Goal: Book appointment/travel/reservation

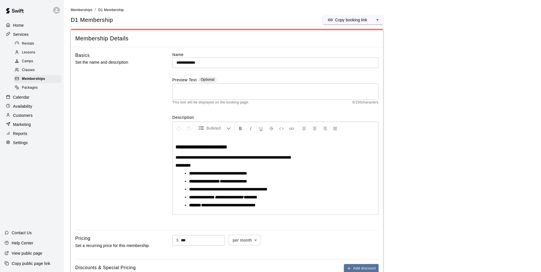
scroll to position [85, 0]
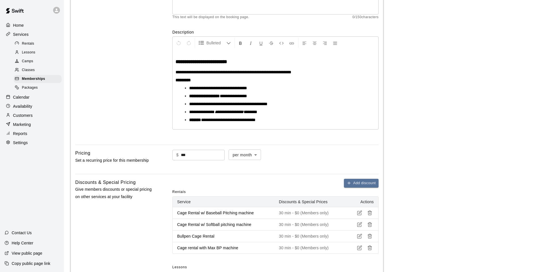
click at [25, 99] on p "Calendar" at bounding box center [21, 97] width 16 height 6
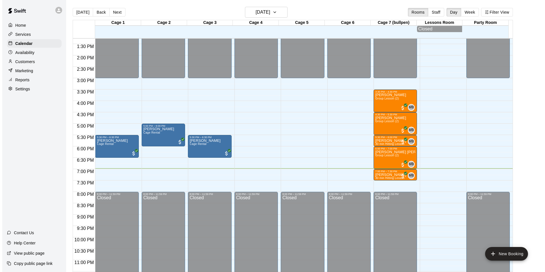
scroll to position [307, 0]
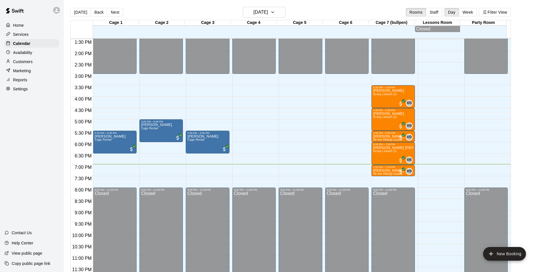
click at [343, 172] on div "12:00 AM – 3:00 PM Closed 8:00 PM – 11:59 PM Closed" at bounding box center [346, 5] width 43 height 545
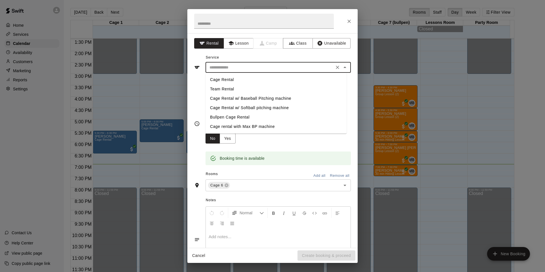
click at [232, 70] on input "text" at bounding box center [269, 67] width 125 height 7
click at [230, 80] on li "Cage Rental" at bounding box center [276, 79] width 141 height 9
type input "**********"
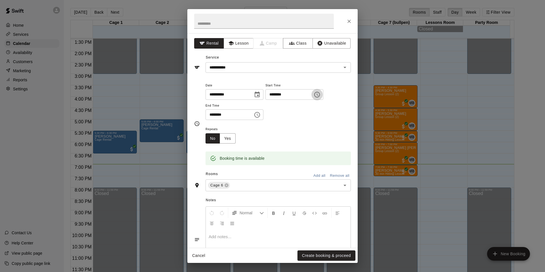
click at [321, 94] on icon "Choose time, selected time is 7:15 PM" at bounding box center [317, 94] width 7 height 7
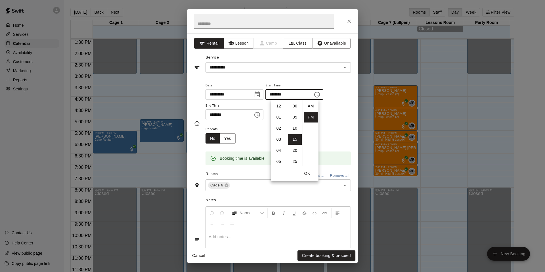
scroll to position [10, 0]
click at [280, 122] on li "06" at bounding box center [279, 123] width 14 height 11
click at [278, 148] on li "07" at bounding box center [279, 146] width 14 height 11
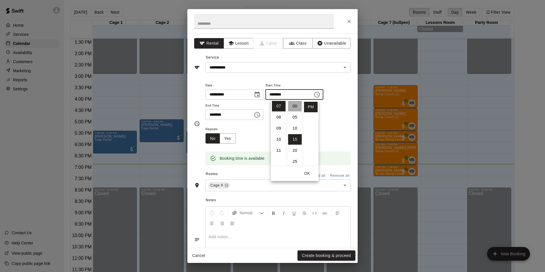
click at [294, 108] on li "00" at bounding box center [295, 106] width 14 height 11
type input "********"
click at [307, 173] on button "OK" at bounding box center [307, 173] width 18 height 11
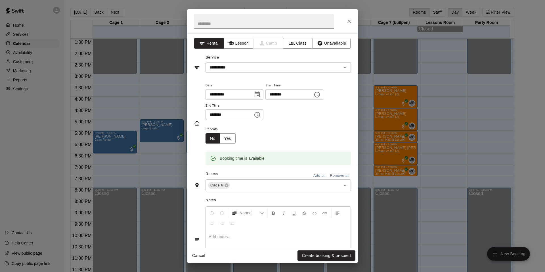
click at [261, 114] on icon "Choose time, selected time is 7:45 PM" at bounding box center [257, 114] width 7 height 7
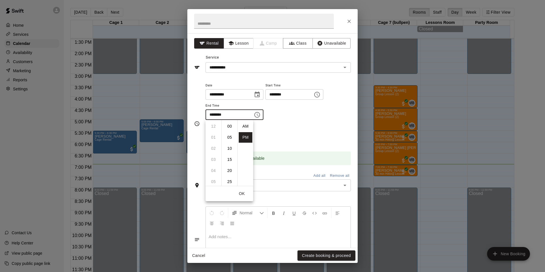
scroll to position [10, 0]
click at [214, 139] on li "08" at bounding box center [214, 137] width 14 height 11
click at [230, 126] on li "00" at bounding box center [230, 126] width 14 height 11
type input "********"
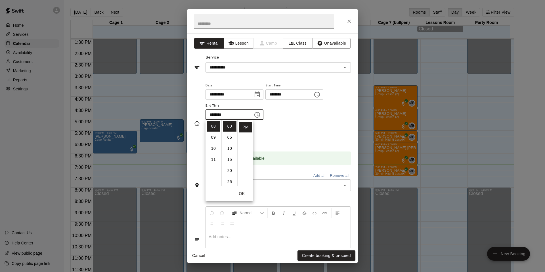
click at [243, 193] on button "OK" at bounding box center [242, 193] width 18 height 11
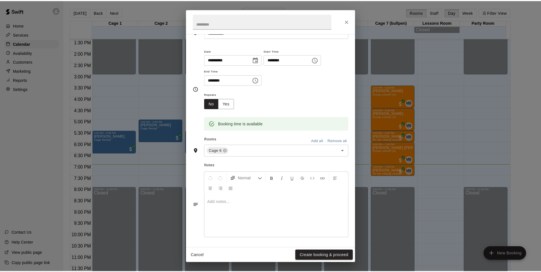
scroll to position [35, 0]
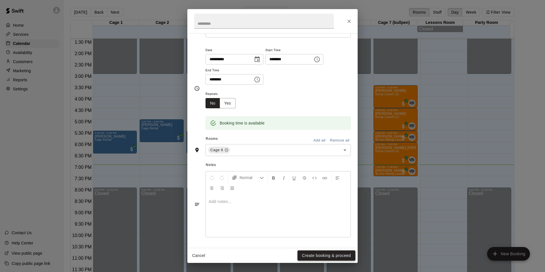
click at [344, 254] on button "Create booking & proceed" at bounding box center [327, 255] width 58 height 11
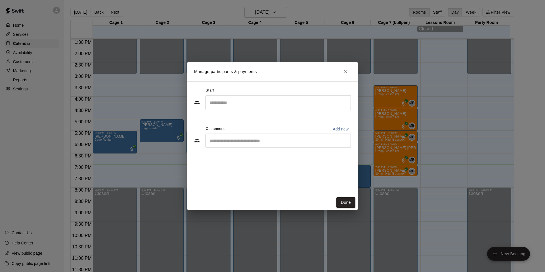
click at [226, 108] on div "​" at bounding box center [278, 102] width 145 height 15
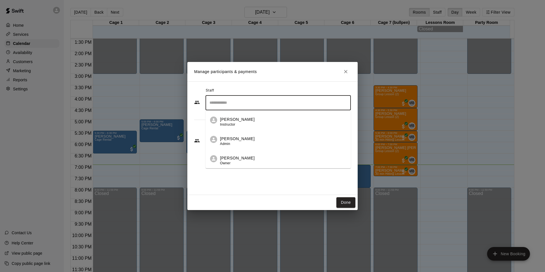
click at [224, 139] on p "[PERSON_NAME]" at bounding box center [237, 139] width 35 height 6
click at [230, 142] on input "Start typing to search customers..." at bounding box center [278, 141] width 140 height 6
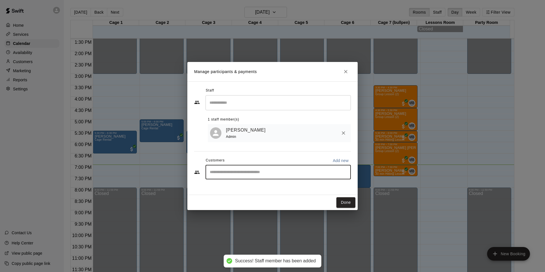
click at [339, 160] on p "Add new" at bounding box center [341, 161] width 16 height 6
select select "**"
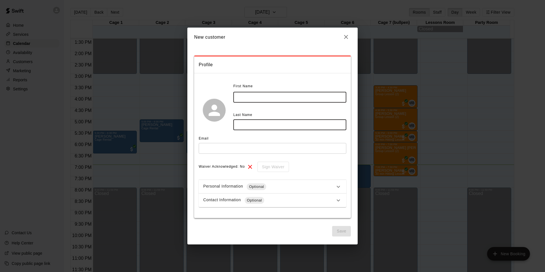
click at [246, 96] on input "text" at bounding box center [290, 97] width 113 height 11
click at [347, 38] on icon "button" at bounding box center [346, 37] width 4 height 4
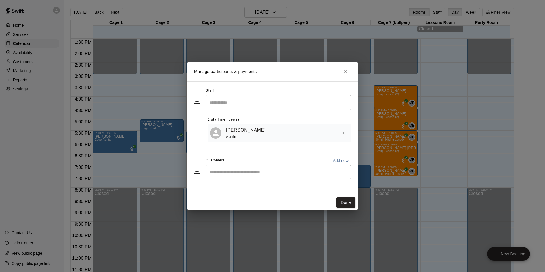
click at [234, 174] on input "Start typing to search customers..." at bounding box center [278, 172] width 140 height 6
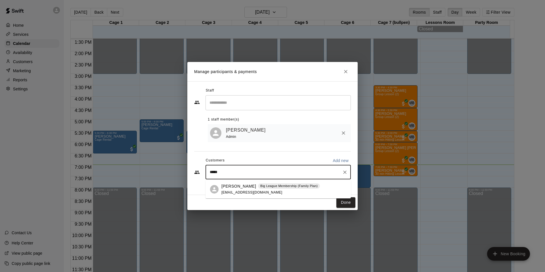
type input "******"
click at [236, 189] on div "[PERSON_NAME] Big League Membership (Family Plan) [EMAIL_ADDRESS][DOMAIN_NAME]" at bounding box center [271, 189] width 99 height 12
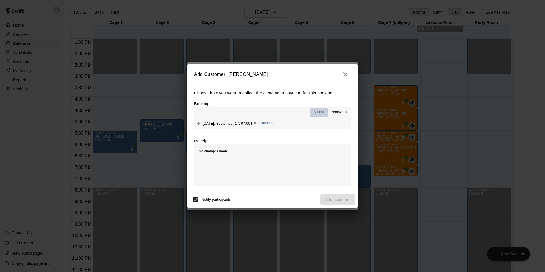
click at [322, 111] on span "Add all" at bounding box center [319, 112] width 11 height 6
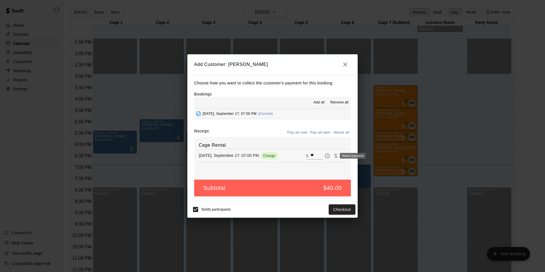
click at [333, 157] on icon "Waive payment" at bounding box center [336, 156] width 6 height 6
type input "*"
click at [342, 209] on button "Add customer" at bounding box center [338, 209] width 35 height 11
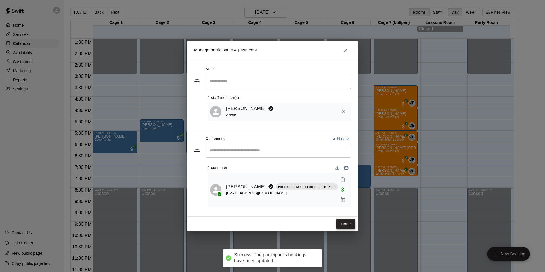
click at [345, 219] on button "Done" at bounding box center [346, 224] width 19 height 11
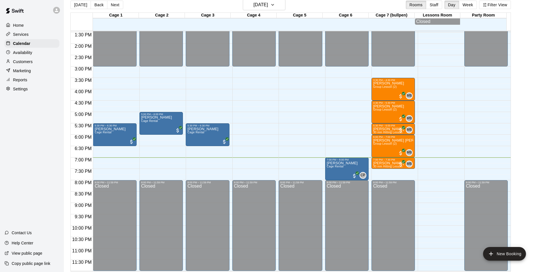
scroll to position [9, 0]
